Goal: Task Accomplishment & Management: Manage account settings

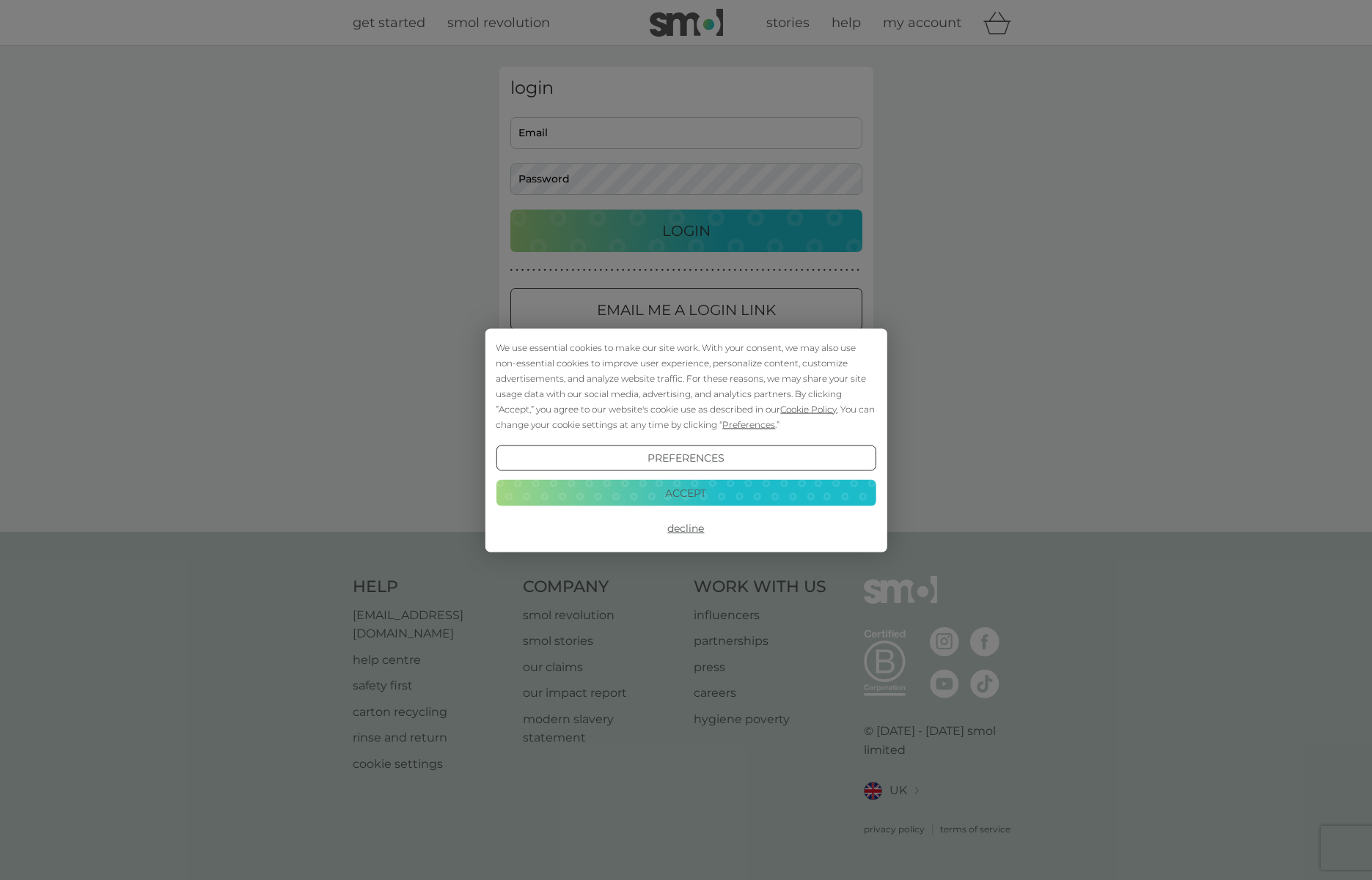
click at [686, 525] on button "Decline" at bounding box center [685, 528] width 379 height 26
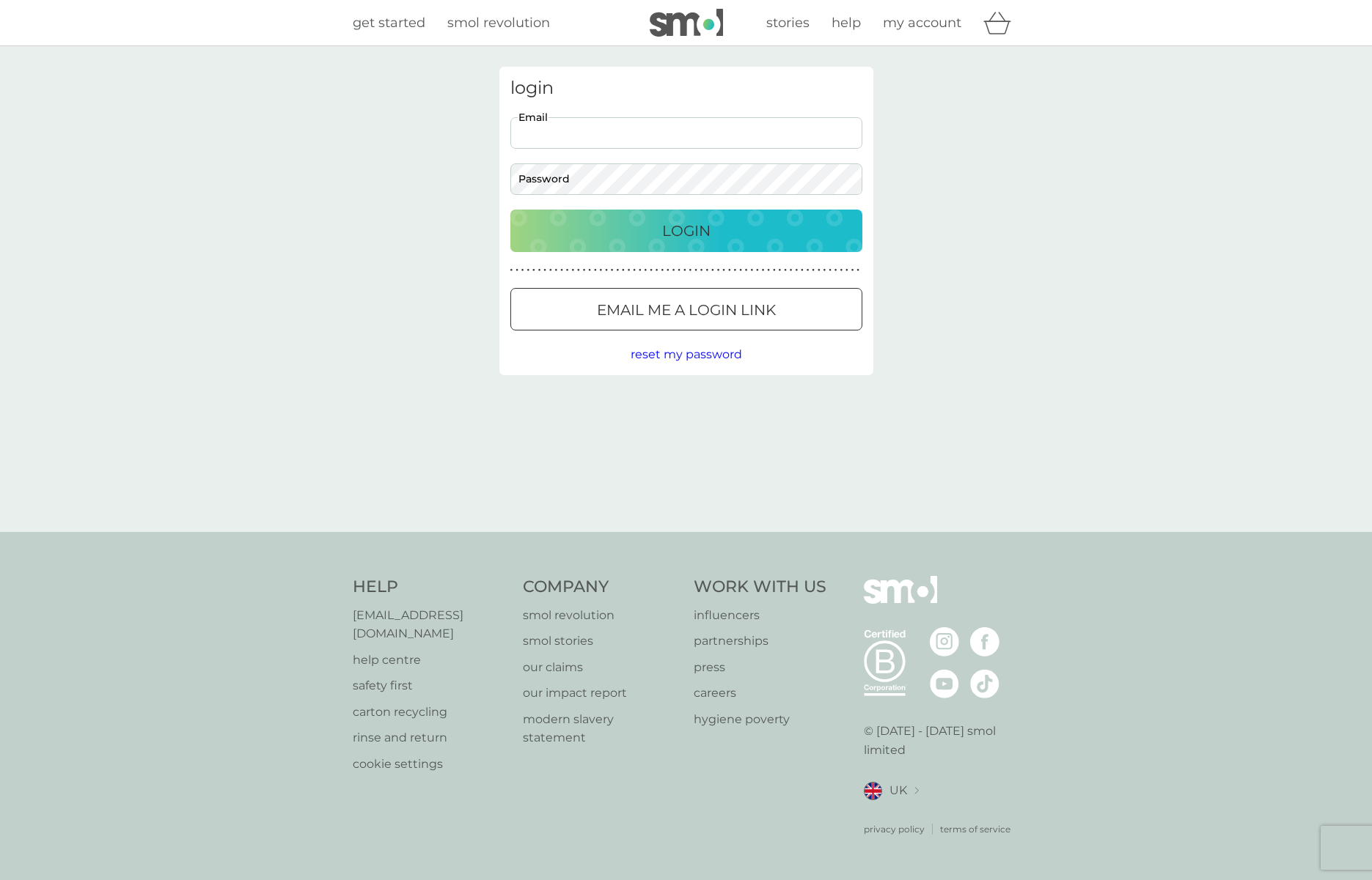
click at [592, 132] on input "Email" at bounding box center [686, 132] width 352 height 32
type input "jorutter@gmail.com"
click at [510, 210] on button "Login" at bounding box center [686, 231] width 352 height 43
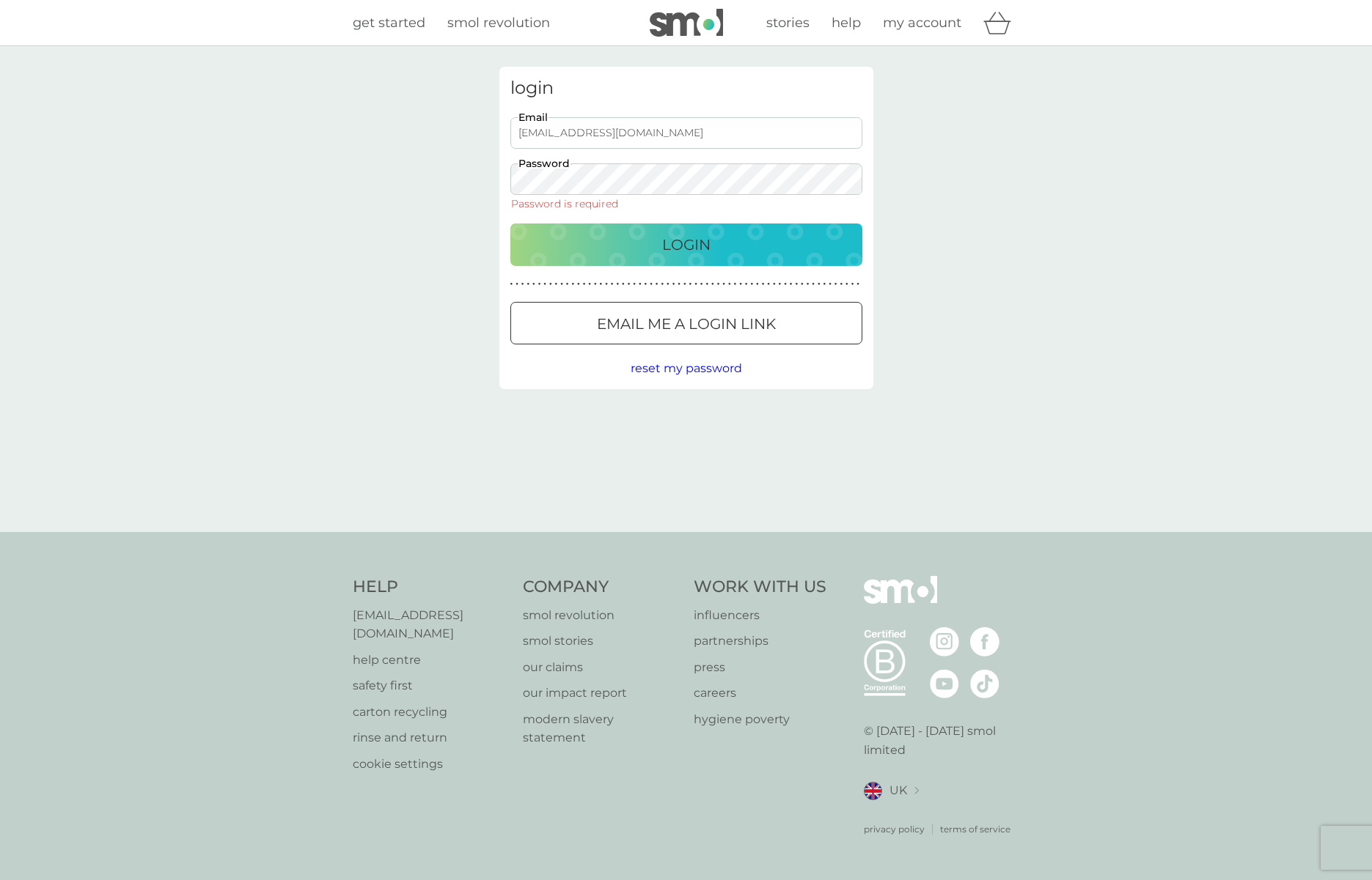
click at [709, 370] on span "reset my password" at bounding box center [686, 368] width 111 height 14
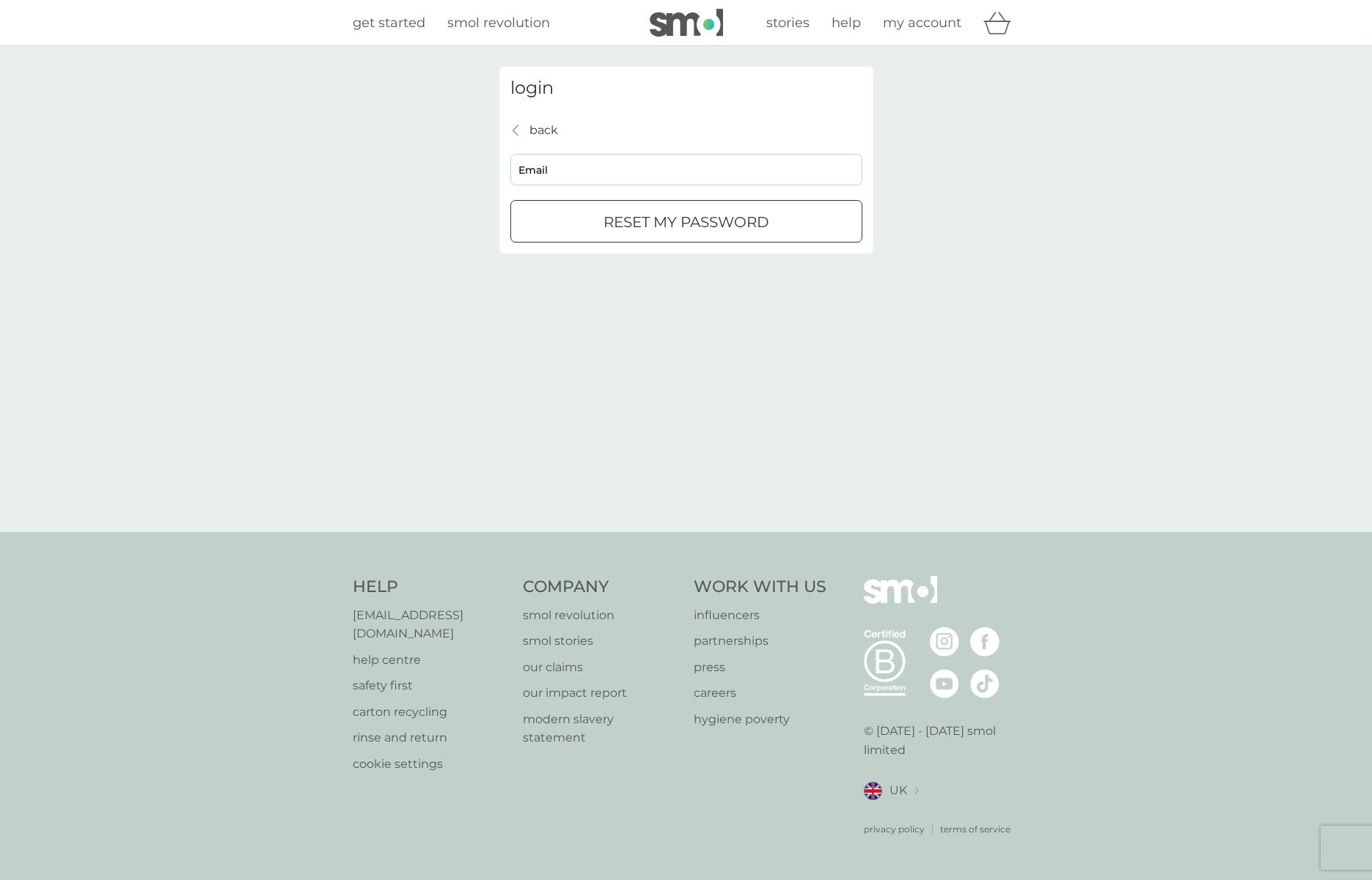
click at [565, 169] on input "Email" at bounding box center [686, 169] width 352 height 32
type input "jorutter@gmail.com"
click at [537, 220] on div "reset my password" at bounding box center [686, 221] width 350 height 23
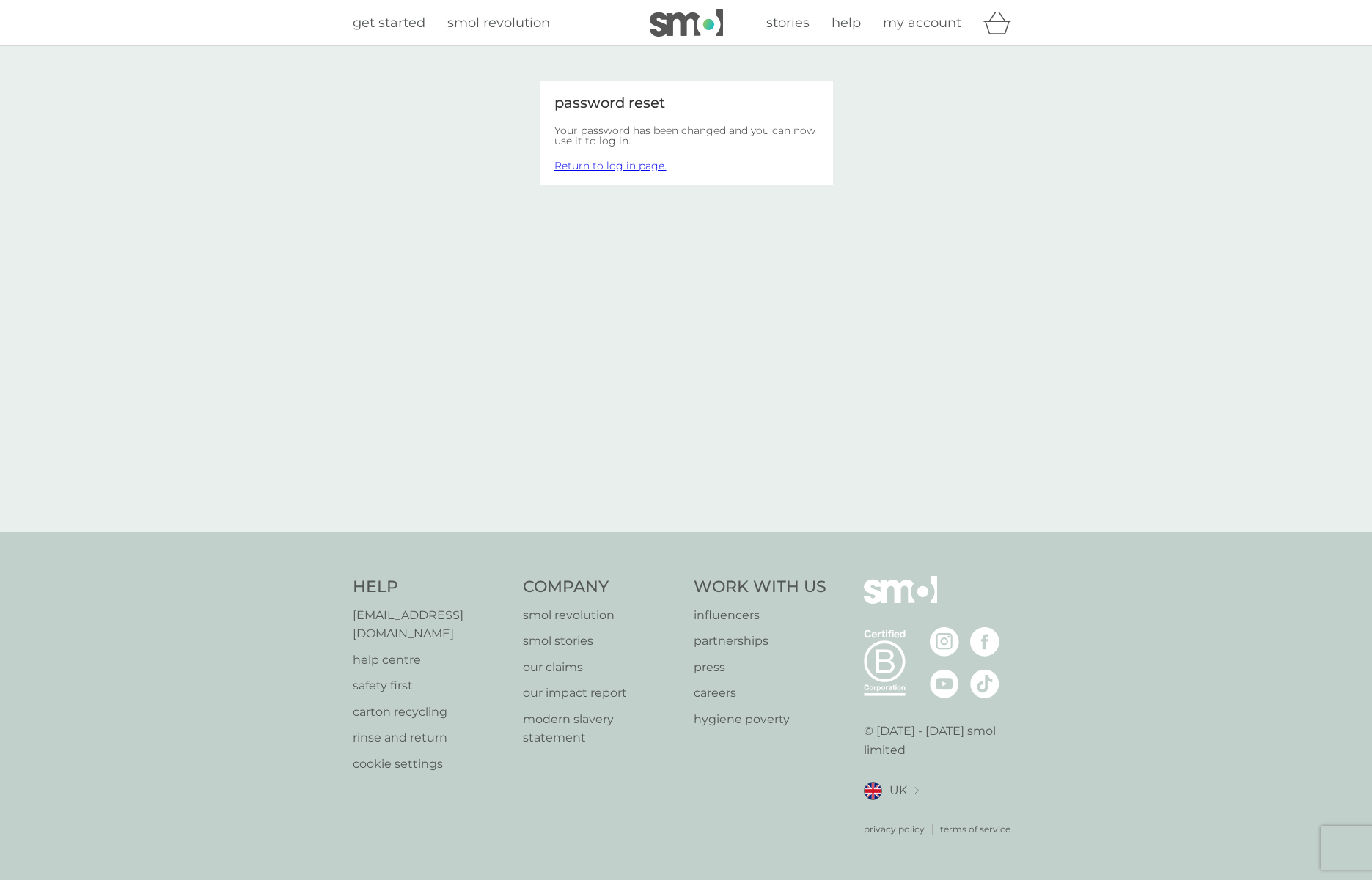
click at [598, 165] on link "Return to log in page." at bounding box center [611, 165] width 112 height 14
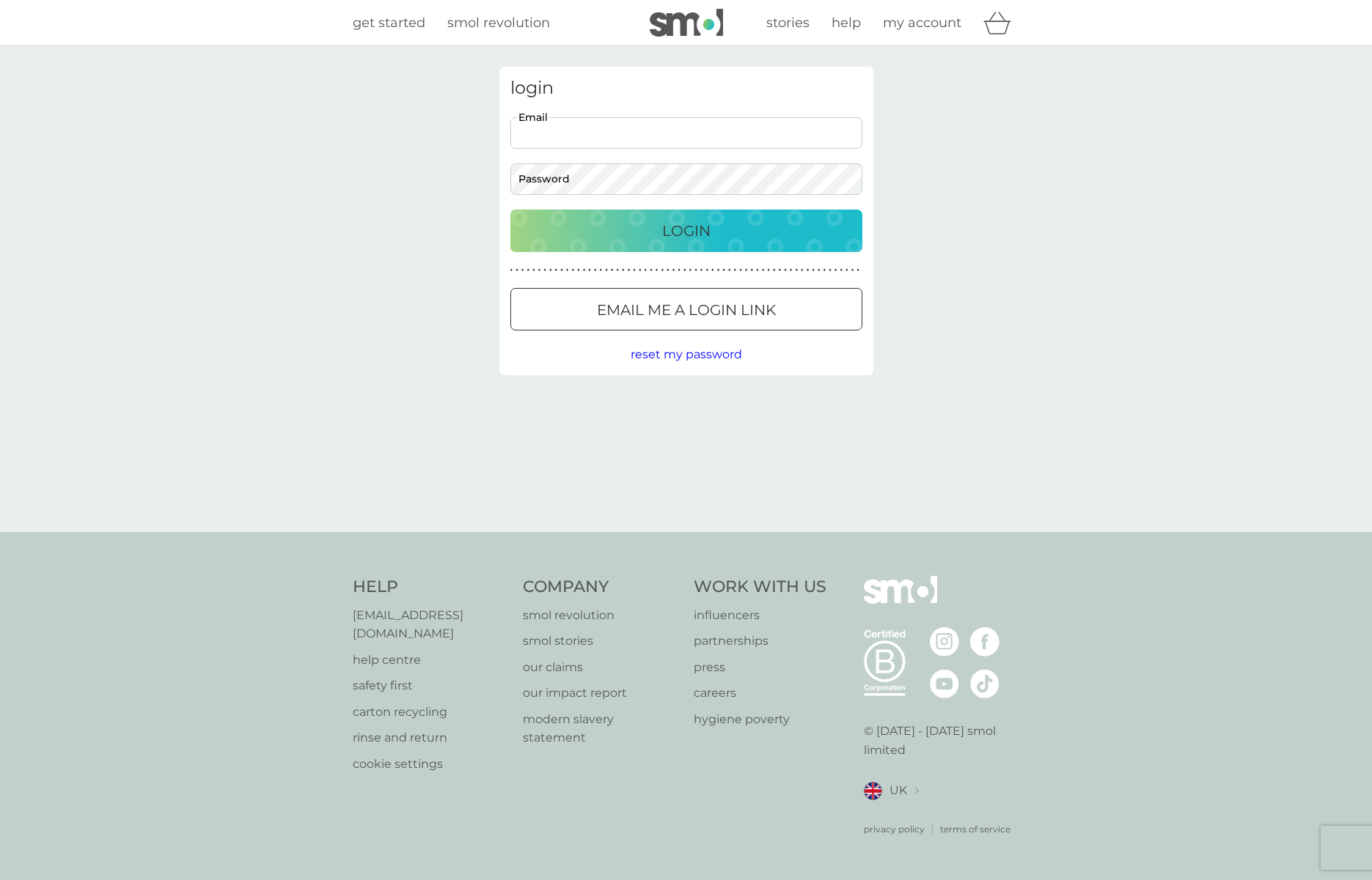
click at [591, 136] on input "Email" at bounding box center [686, 132] width 352 height 32
type input "jorutter@gmail.com"
click at [565, 133] on input "Email" at bounding box center [686, 132] width 352 height 32
type input "[EMAIL_ADDRESS][DOMAIN_NAME]"
click at [626, 309] on p "Email me a login link" at bounding box center [686, 309] width 179 height 23
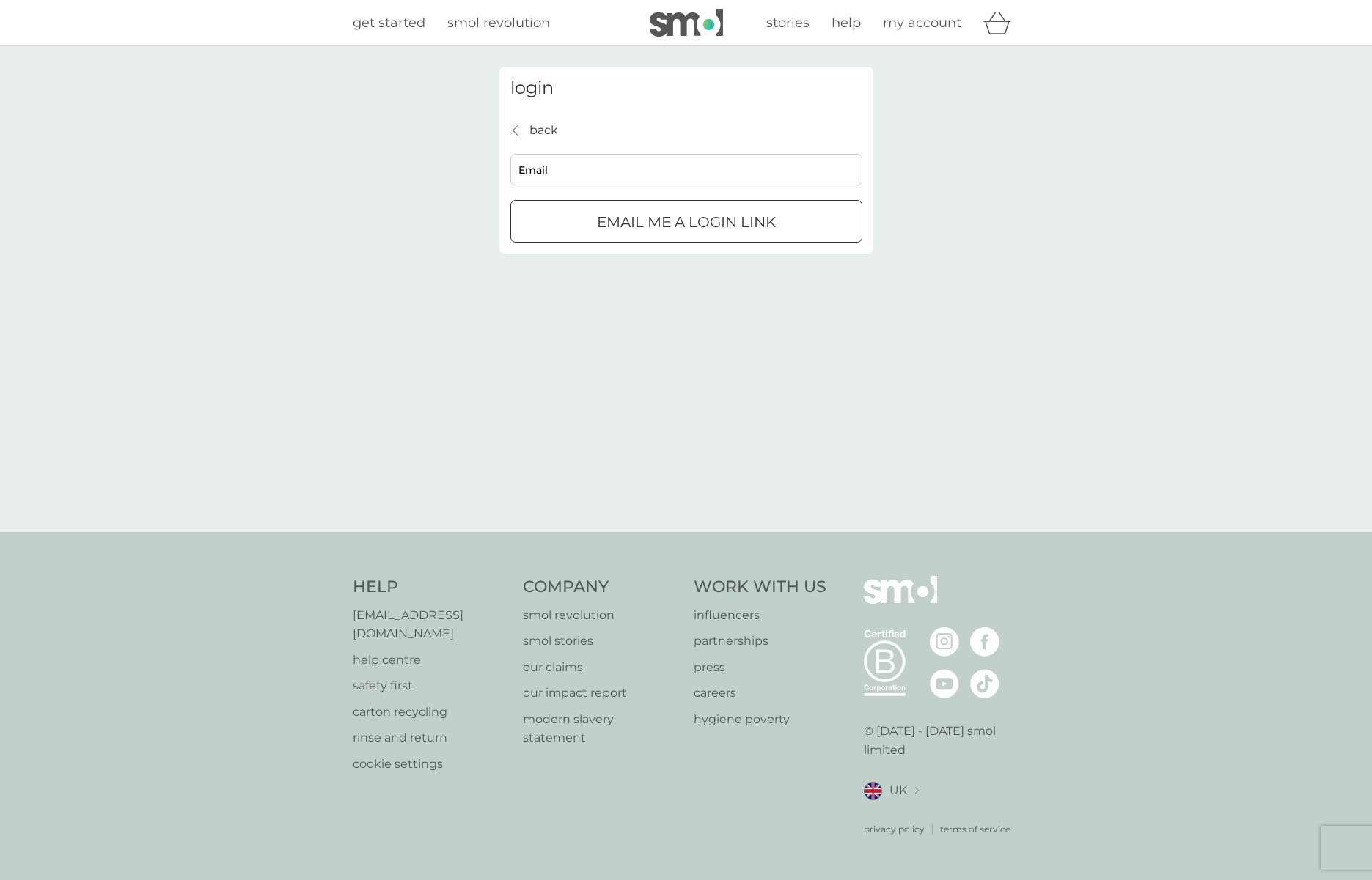
click at [581, 168] on input "Email" at bounding box center [686, 169] width 352 height 32
type input "[EMAIL_ADDRESS][DOMAIN_NAME]"
click button "Email me a login link" at bounding box center [686, 221] width 352 height 43
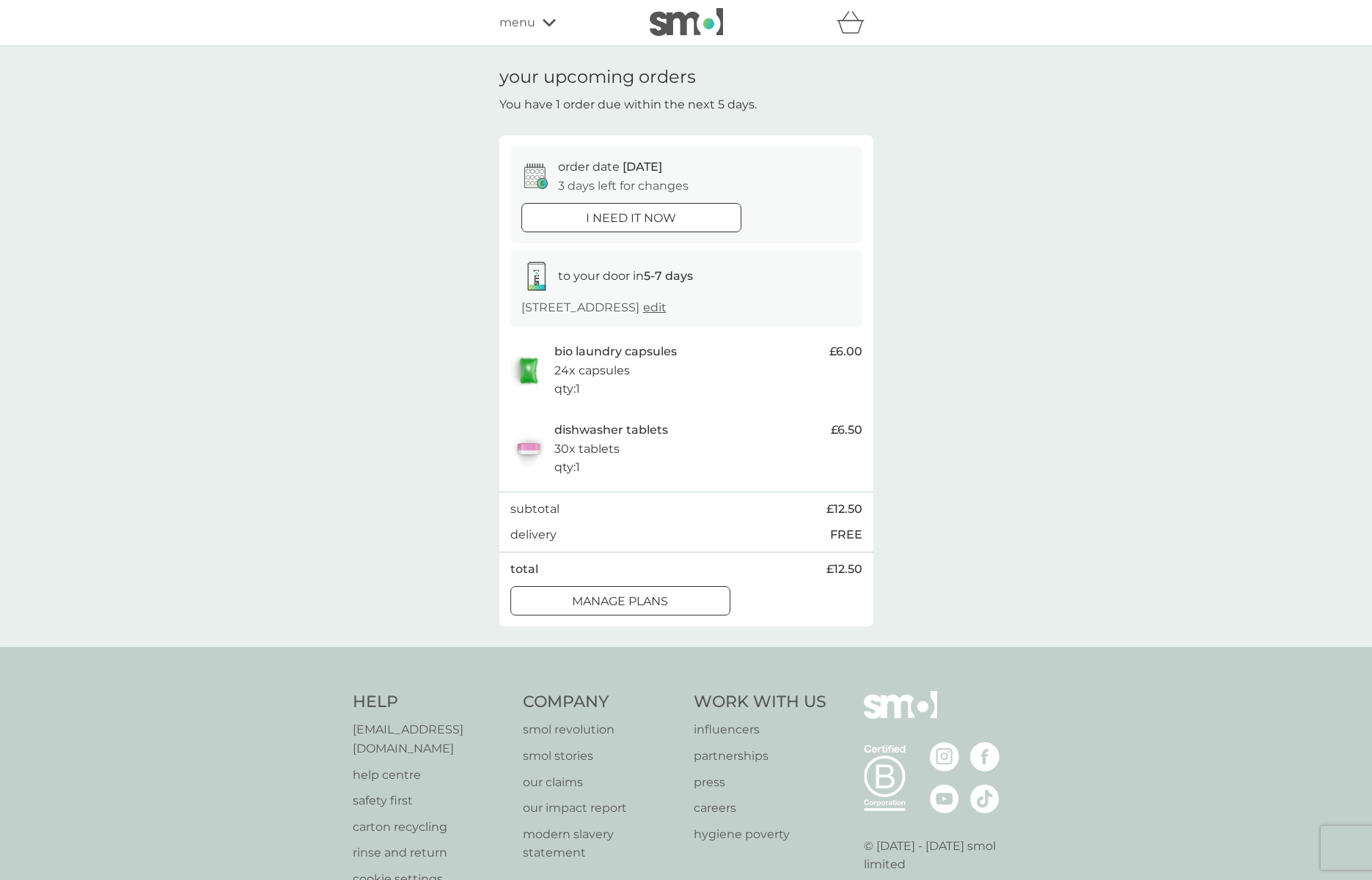
click at [667, 611] on p "manage plans" at bounding box center [619, 601] width 96 height 19
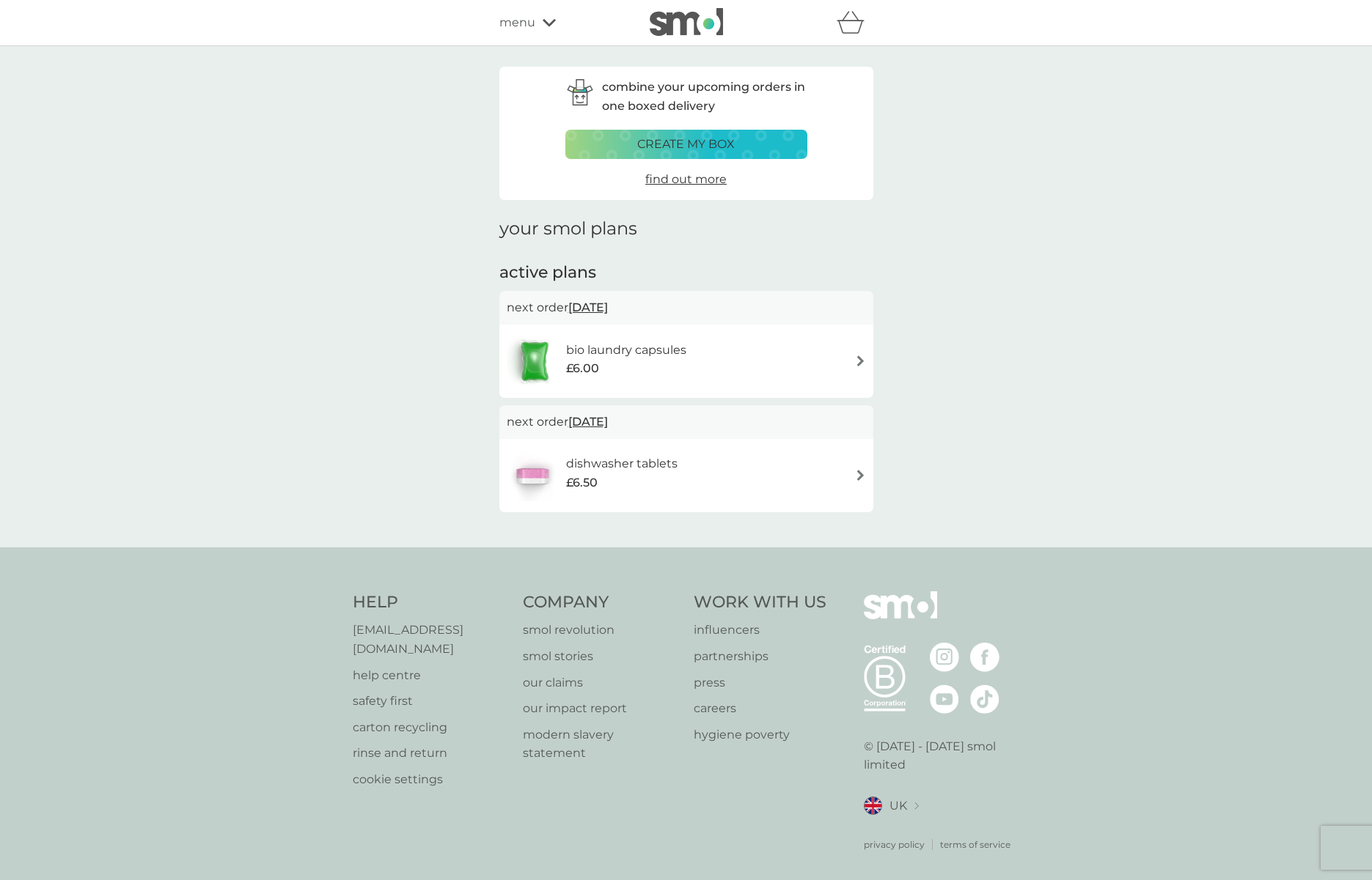
click at [861, 358] on img at bounding box center [859, 360] width 11 height 11
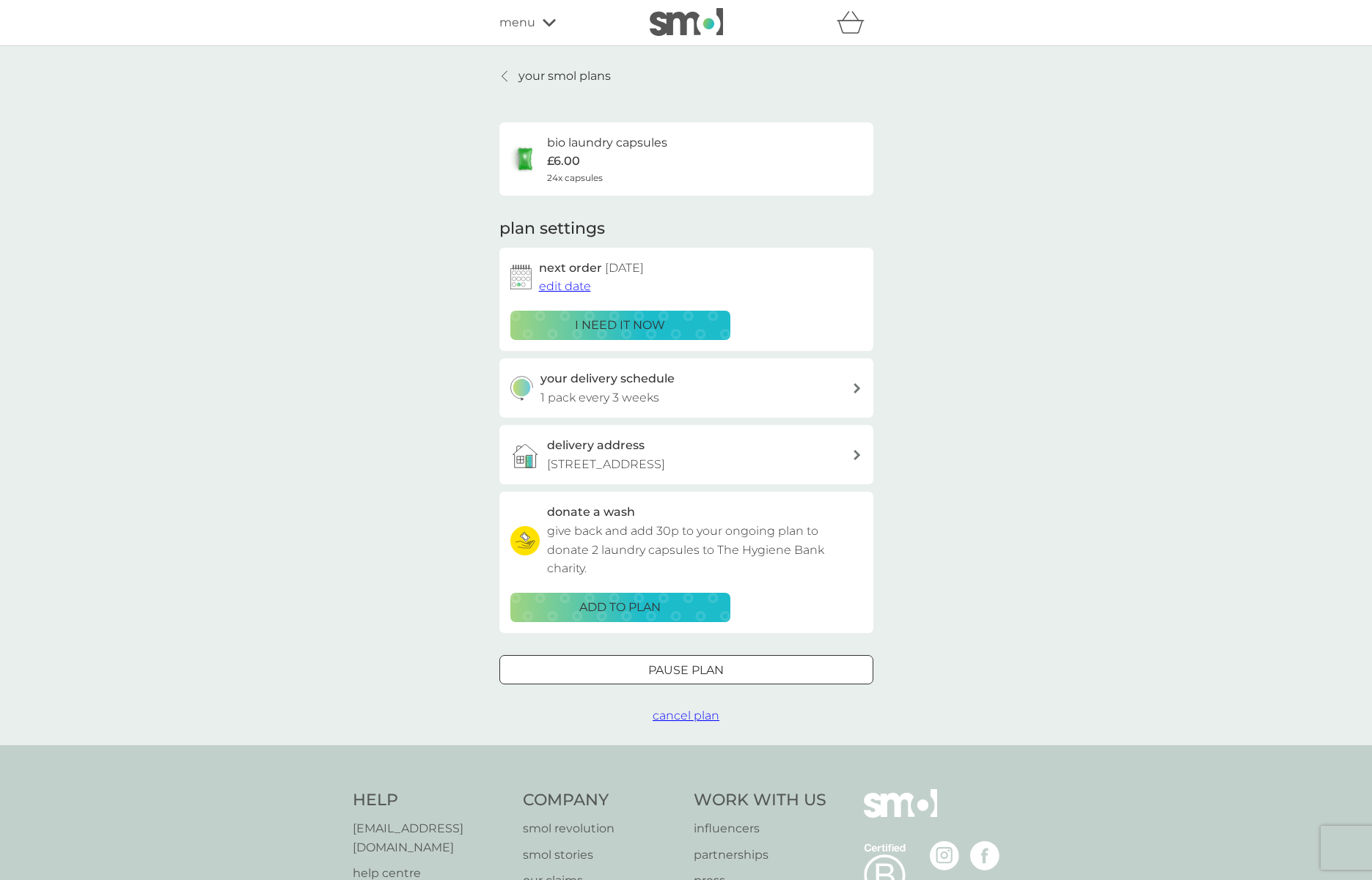
click at [564, 288] on span "edit date" at bounding box center [565, 286] width 52 height 14
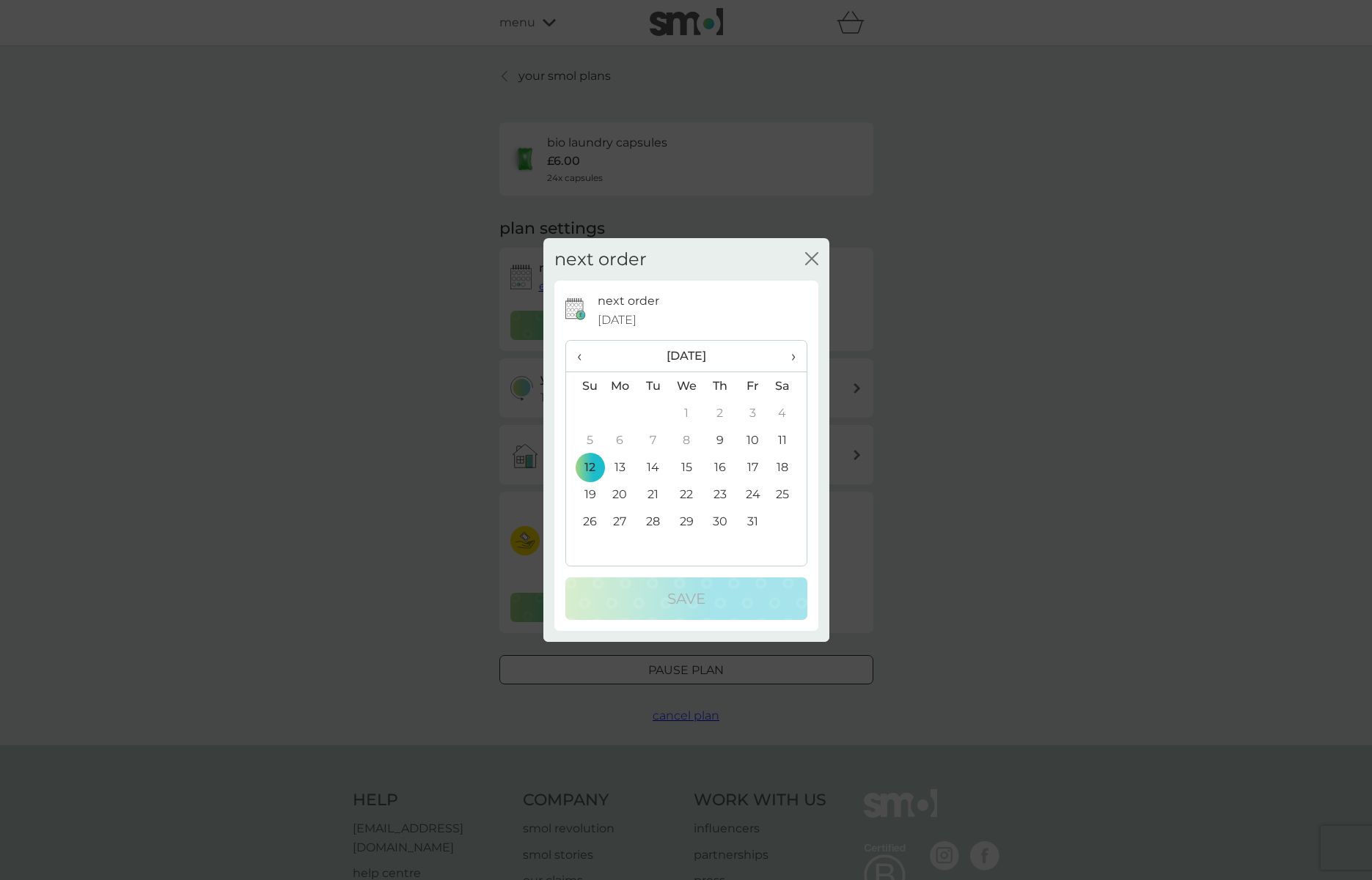
click at [792, 358] on span "›" at bounding box center [787, 356] width 15 height 31
click at [689, 467] on td "12" at bounding box center [686, 467] width 34 height 27
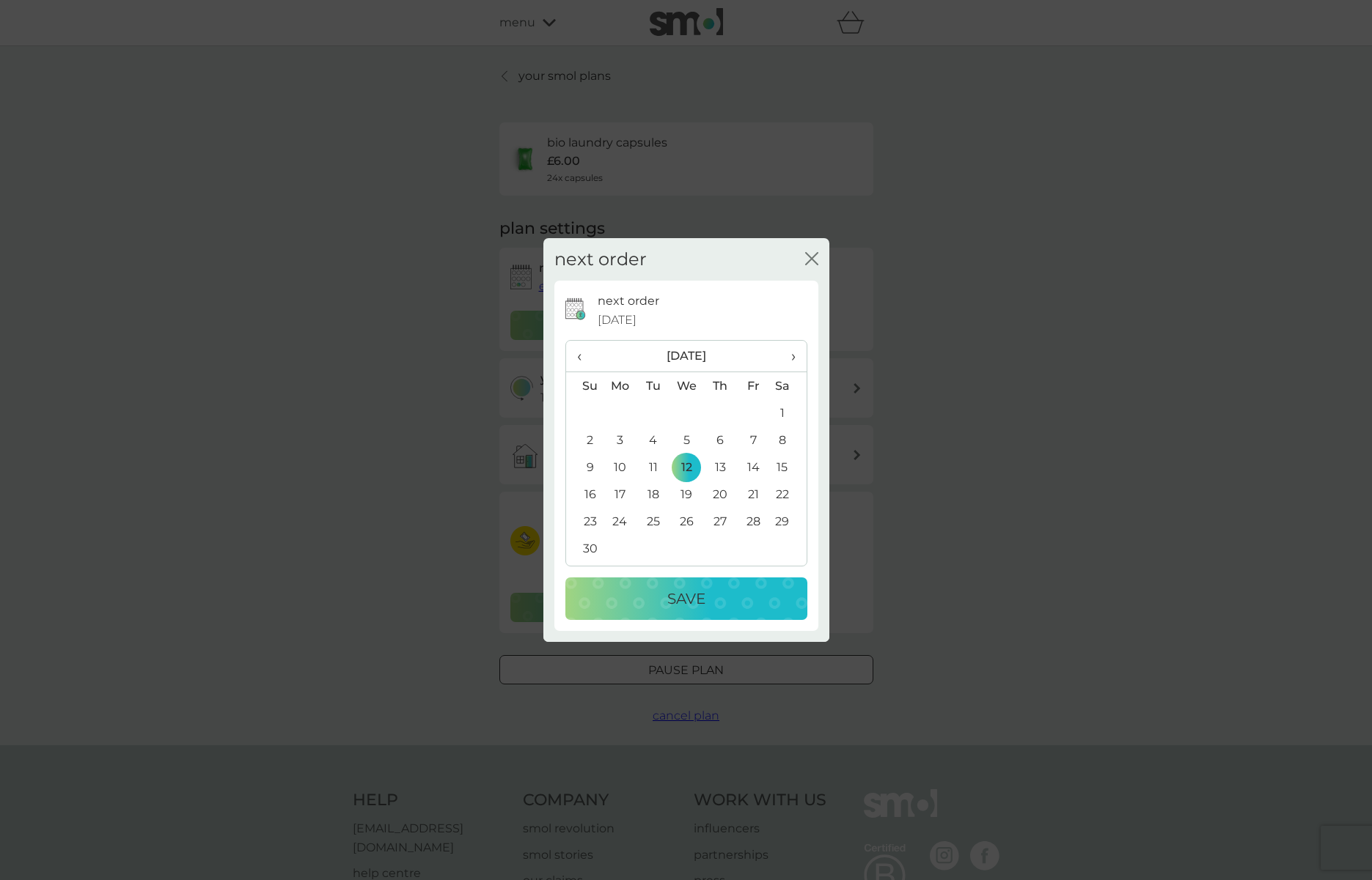
click at [691, 604] on p "Save" at bounding box center [685, 599] width 38 height 23
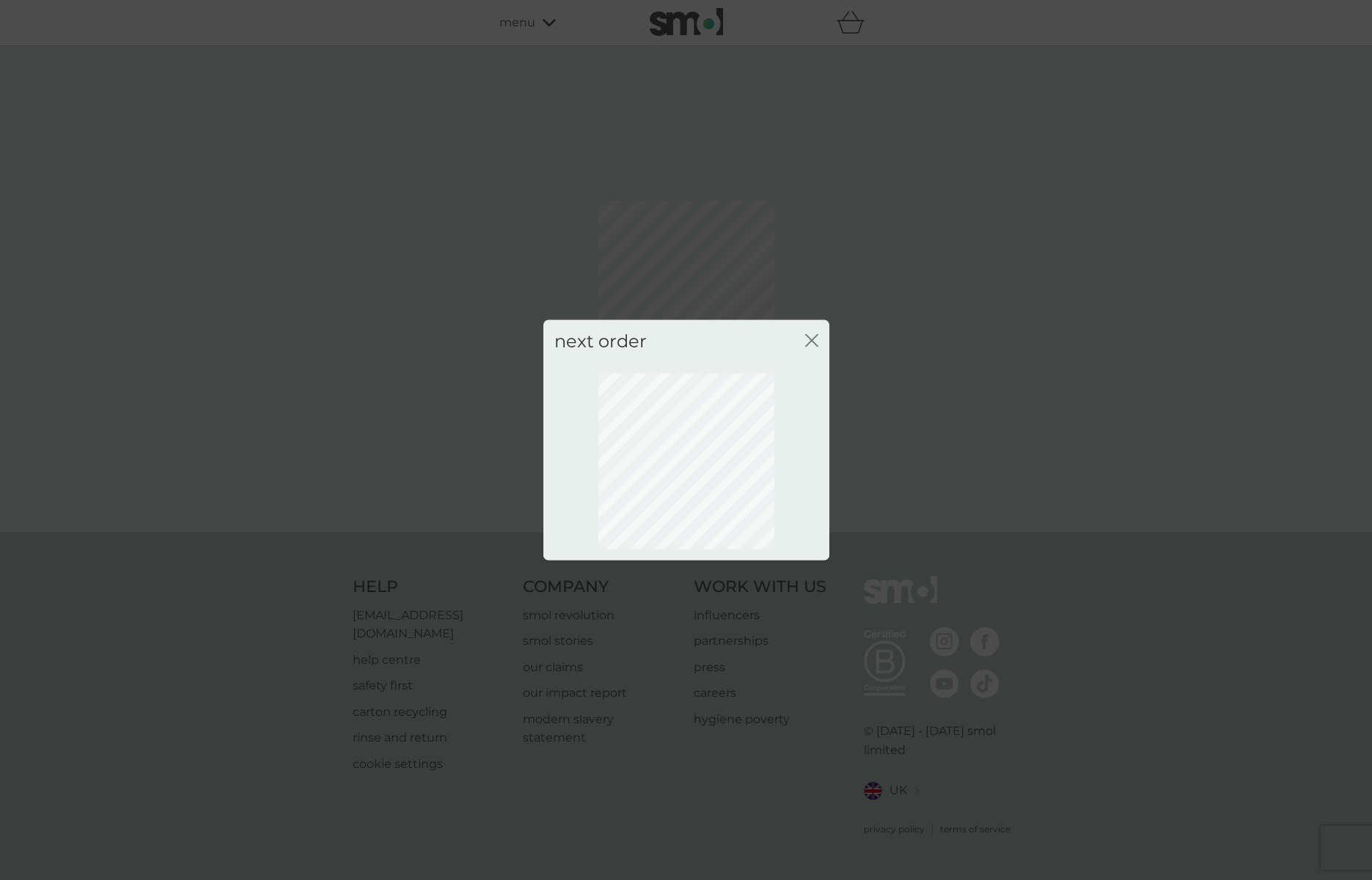
click at [815, 338] on icon "close" at bounding box center [812, 340] width 14 height 14
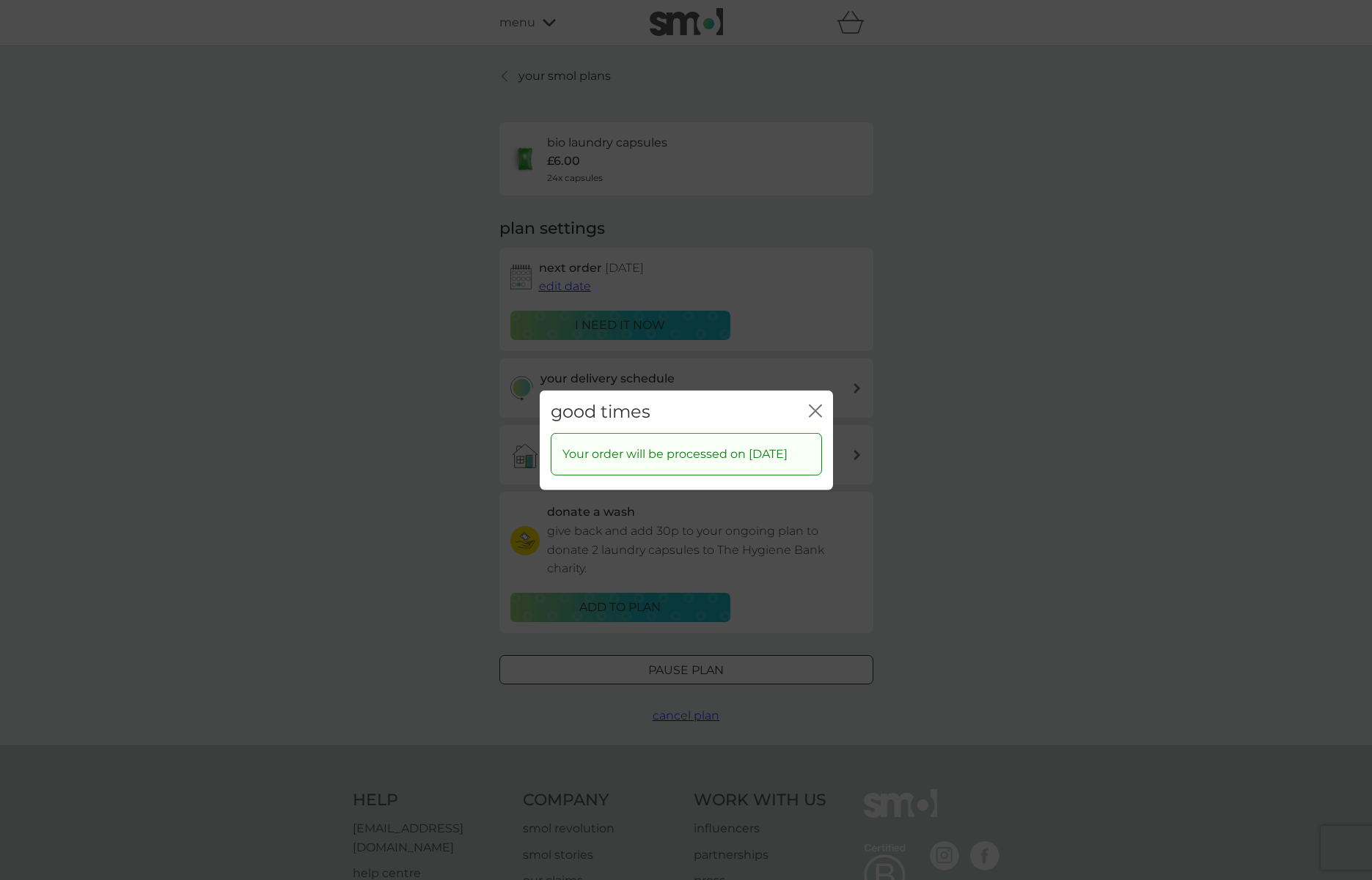
click at [817, 404] on icon "close" at bounding box center [818, 410] width 6 height 12
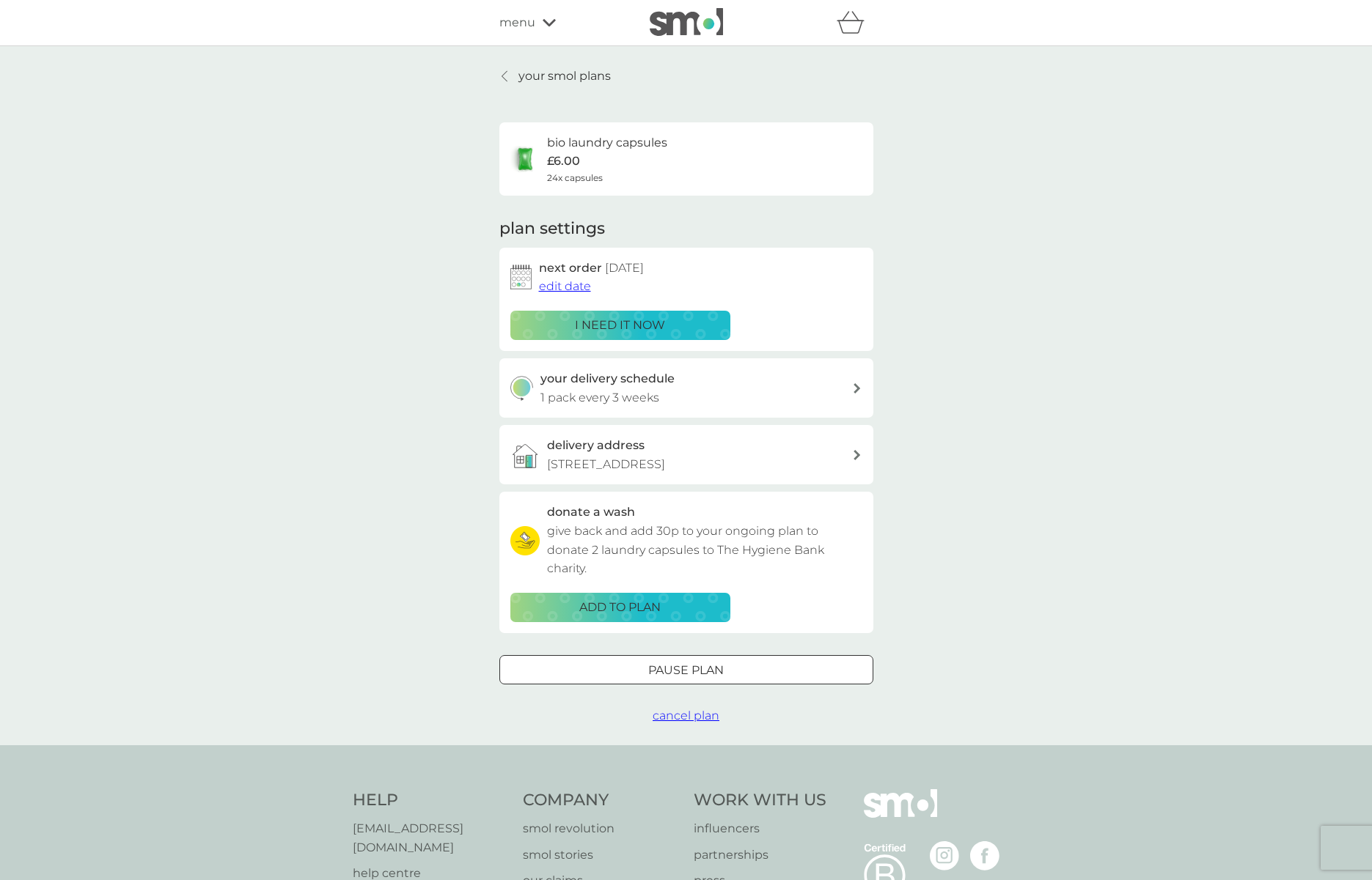
click at [504, 77] on icon at bounding box center [504, 76] width 6 height 12
